Goal: Use online tool/utility: Use online tool/utility

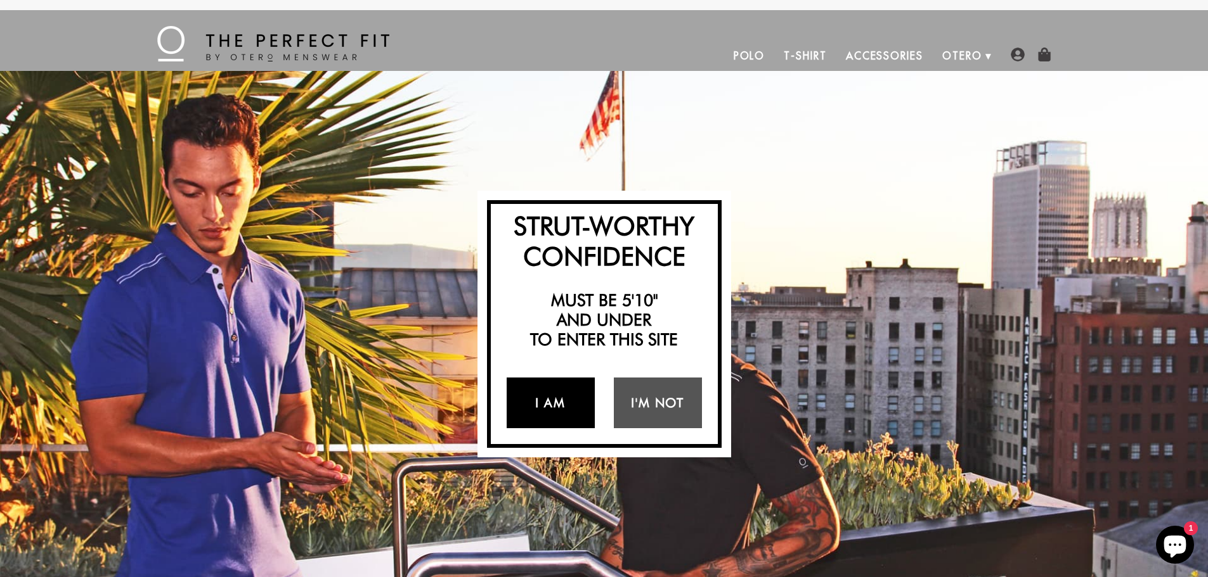
click at [544, 410] on link "I Am" at bounding box center [550, 403] width 88 height 51
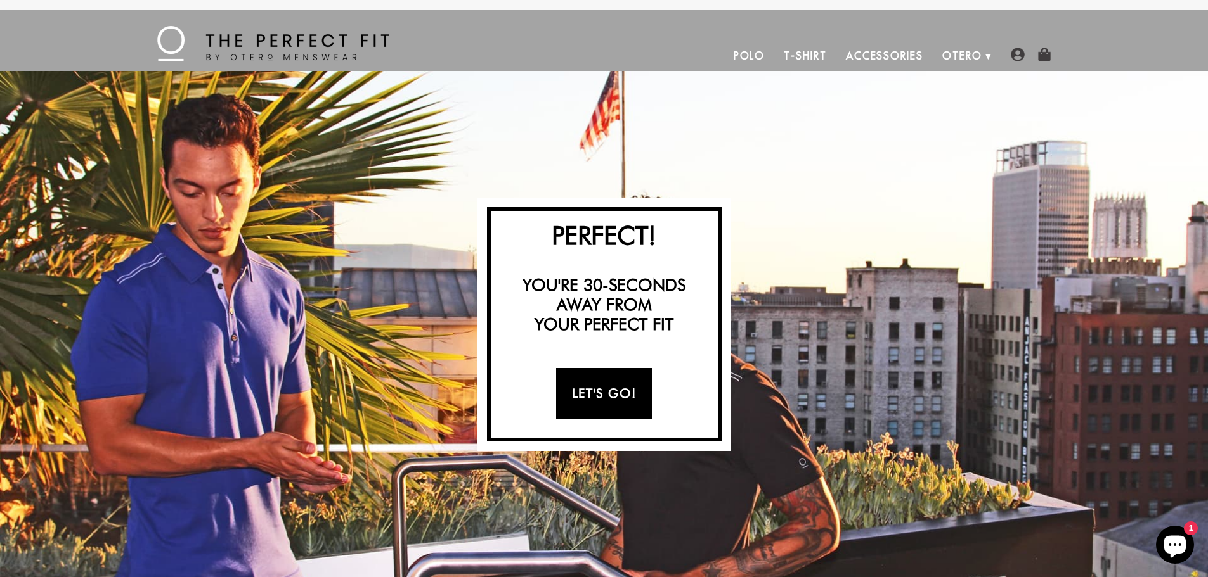
click at [606, 383] on link "Let's Go!" at bounding box center [604, 393] width 96 height 51
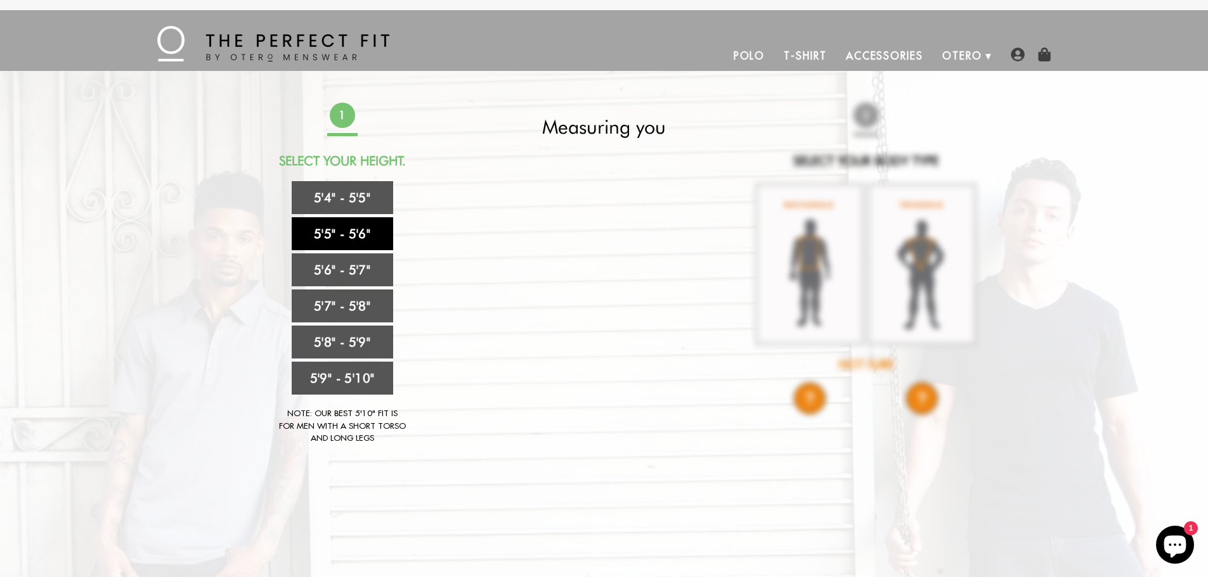
click at [336, 233] on link "5'5" - 5'6"" at bounding box center [342, 233] width 101 height 33
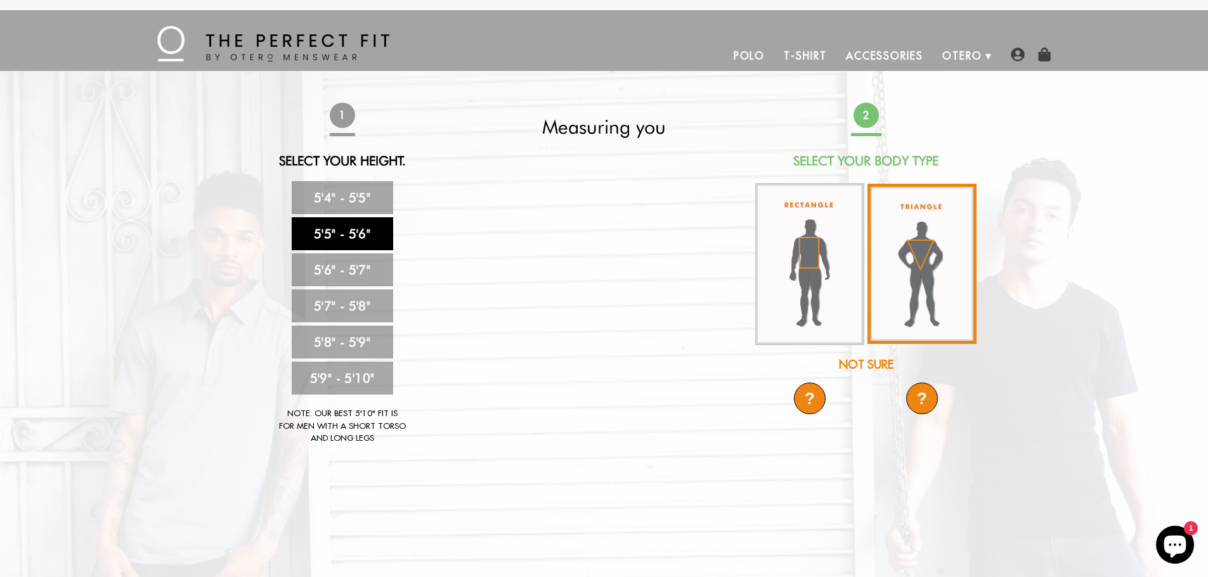
click at [914, 284] on img at bounding box center [921, 264] width 109 height 160
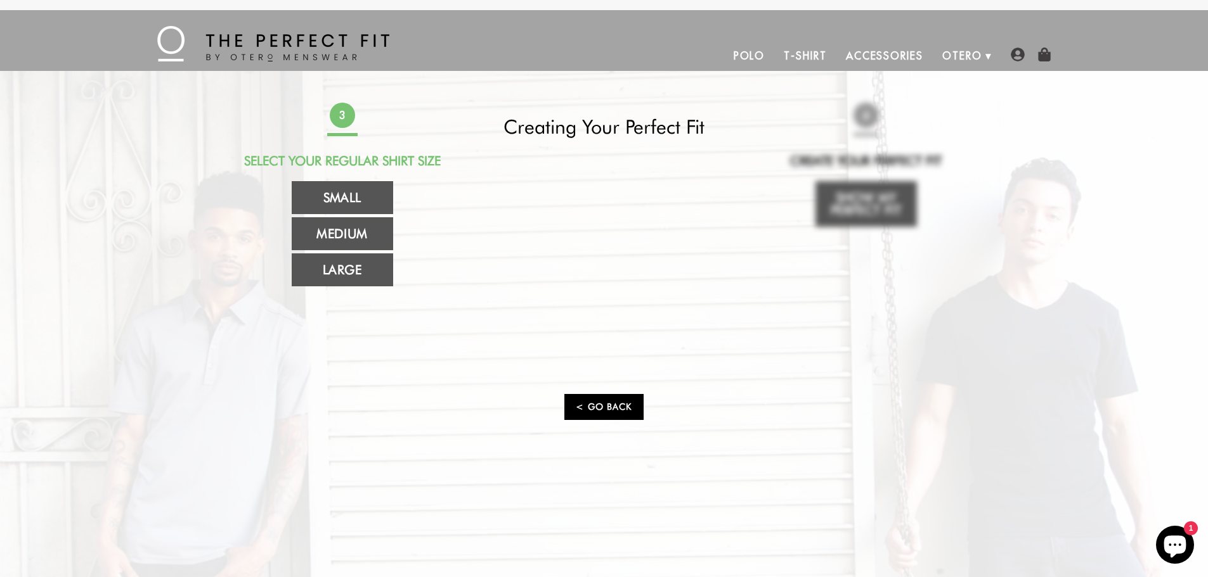
click at [609, 406] on link "< Go Back" at bounding box center [603, 407] width 79 height 26
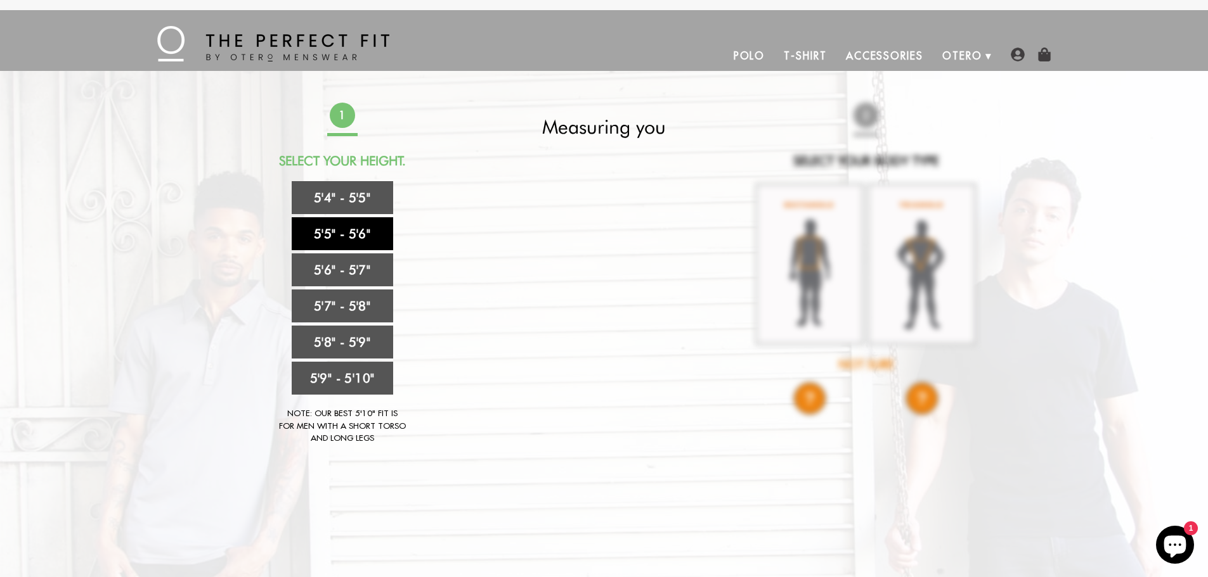
click at [357, 240] on link "5'5" - 5'6"" at bounding box center [342, 233] width 101 height 33
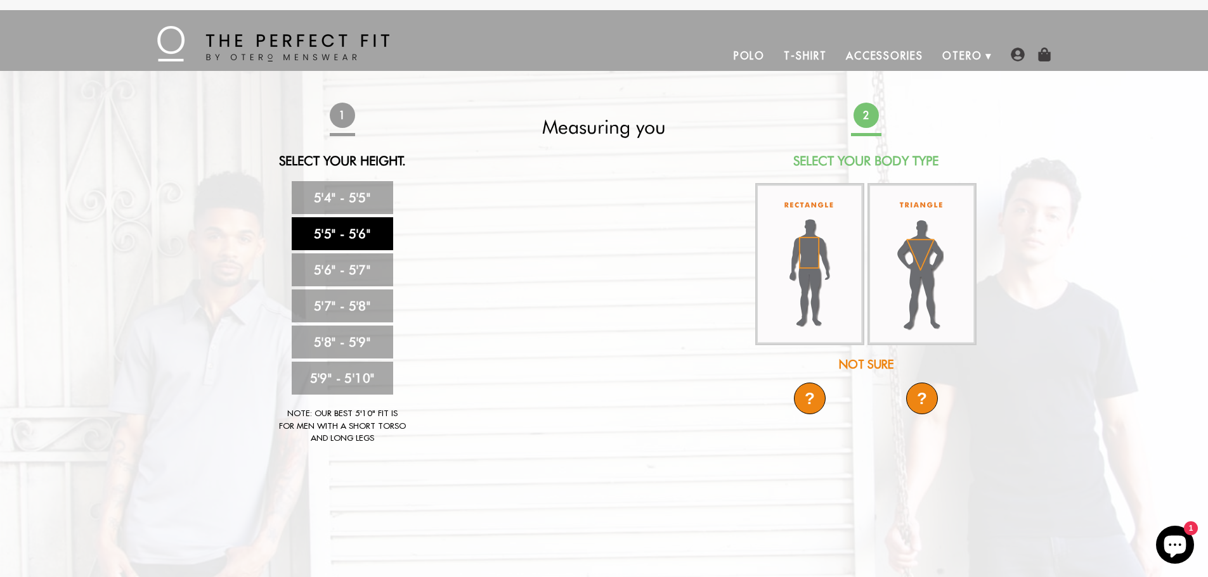
click at [872, 364] on div "Not Sure" at bounding box center [866, 364] width 224 height 17
click at [926, 404] on div "?" at bounding box center [922, 399] width 32 height 32
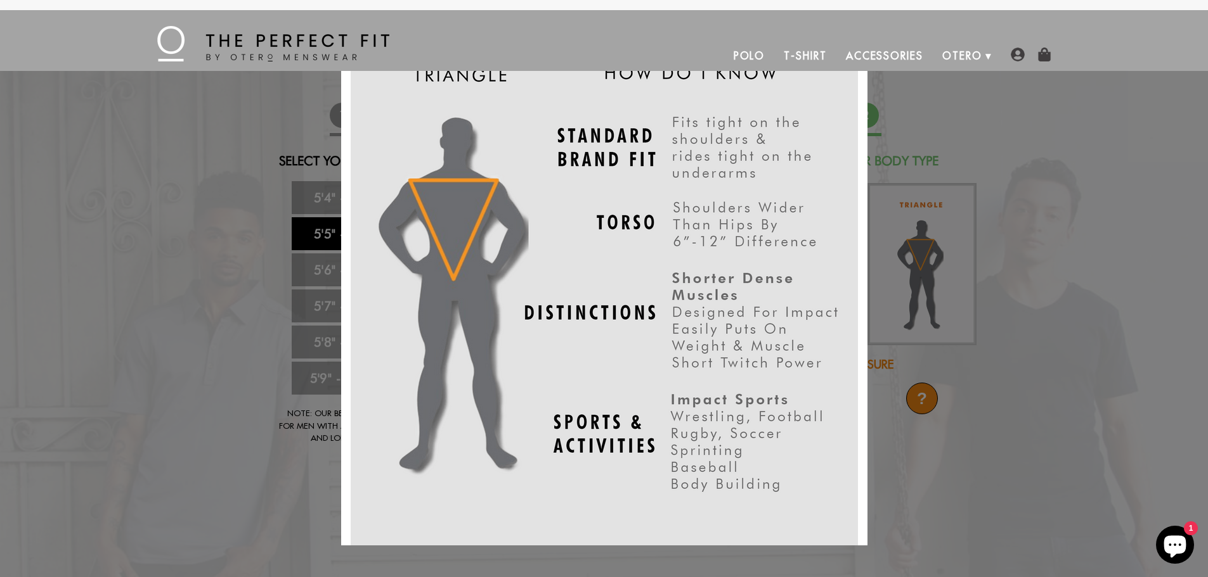
click at [974, 333] on div "X" at bounding box center [604, 288] width 1208 height 577
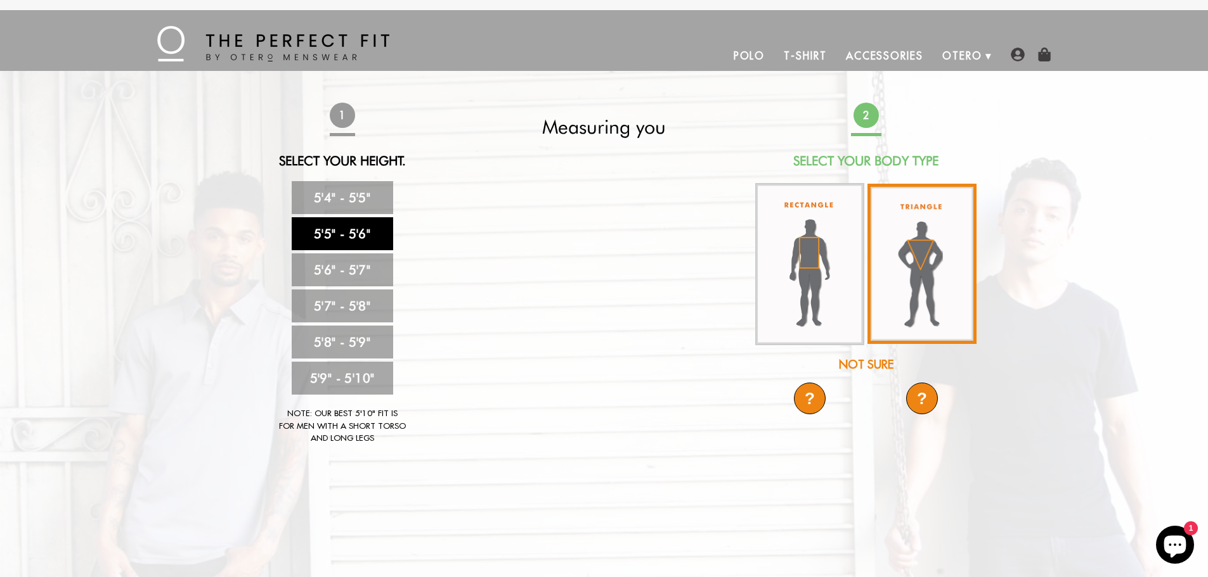
click at [908, 285] on img at bounding box center [921, 264] width 109 height 160
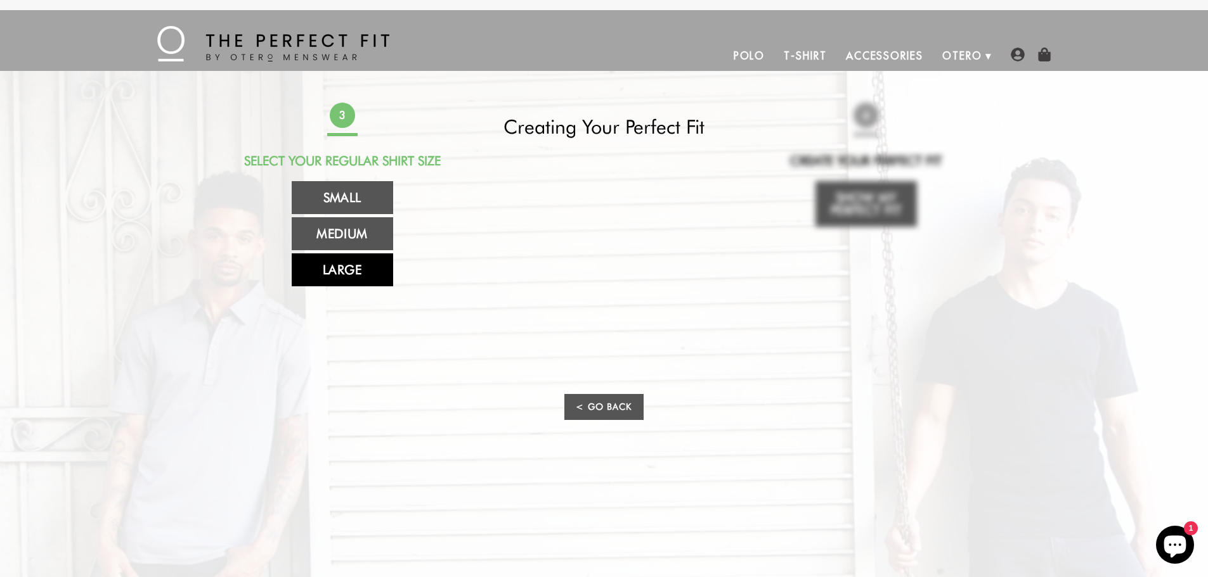
click at [347, 279] on link "Large" at bounding box center [342, 270] width 101 height 33
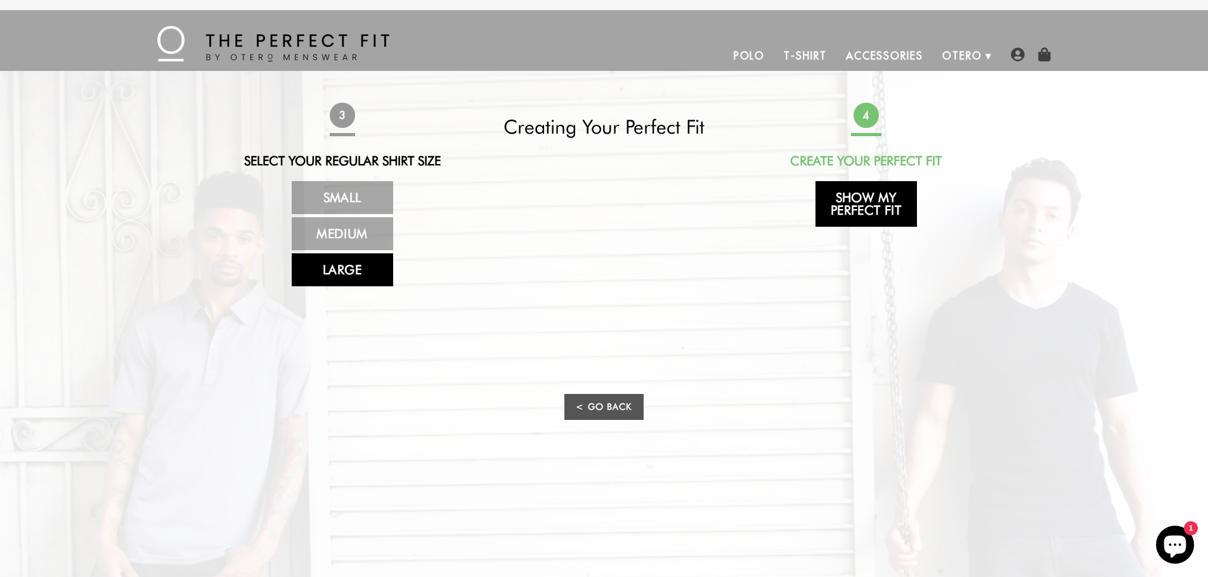
click at [863, 205] on link "Show My Perfect Fit" at bounding box center [865, 204] width 101 height 46
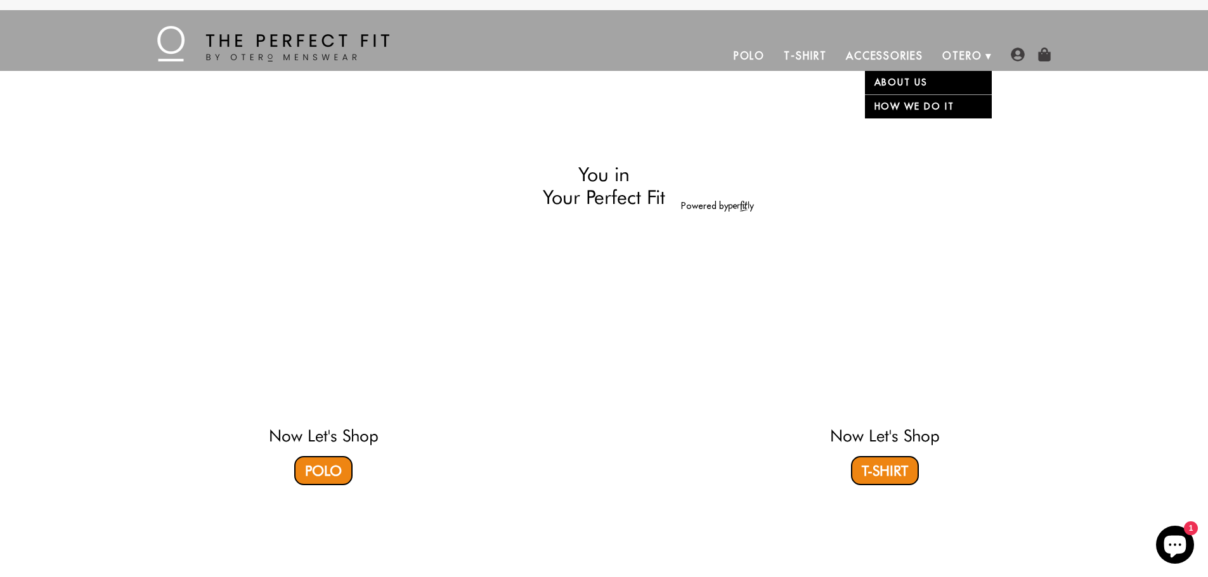
select select "55-56"
select select "triangle"
select select "L"
